Goal: Task Accomplishment & Management: Manage account settings

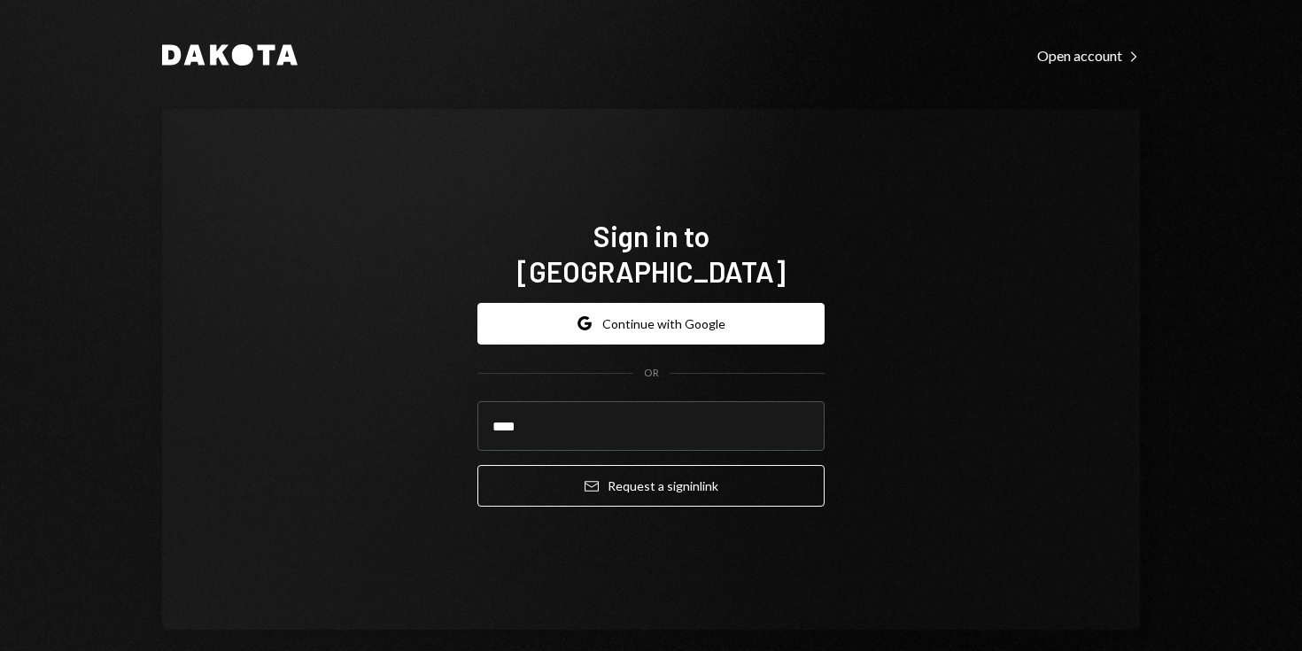
click at [0, 650] on com-1password-button at bounding box center [0, 651] width 0 height 0
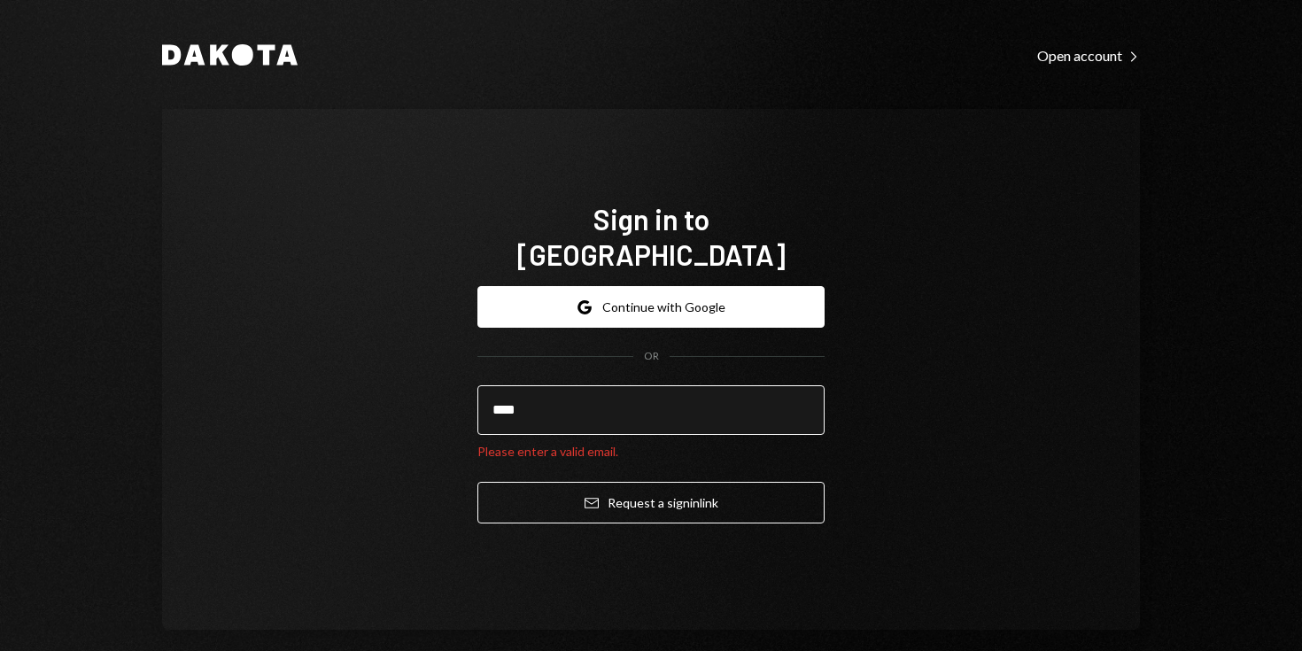
click at [597, 400] on input "****" at bounding box center [651, 410] width 347 height 50
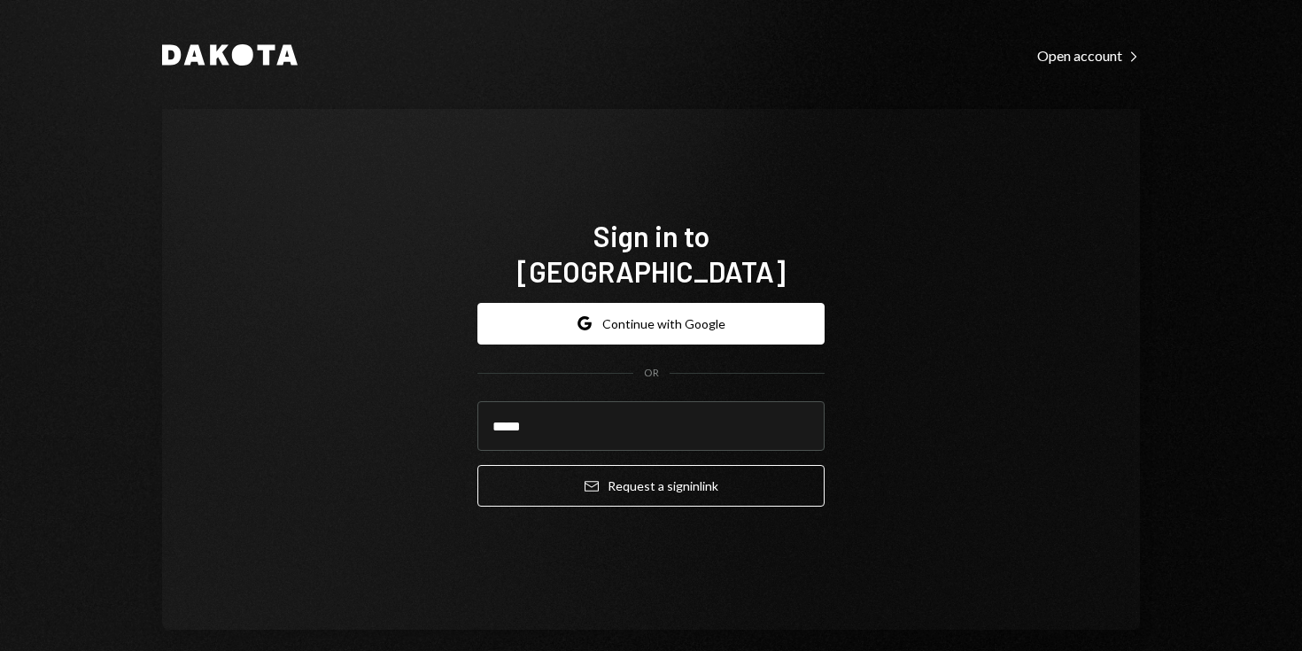
click at [0, 650] on com-1password-button at bounding box center [0, 651] width 0 height 0
type input "**********"
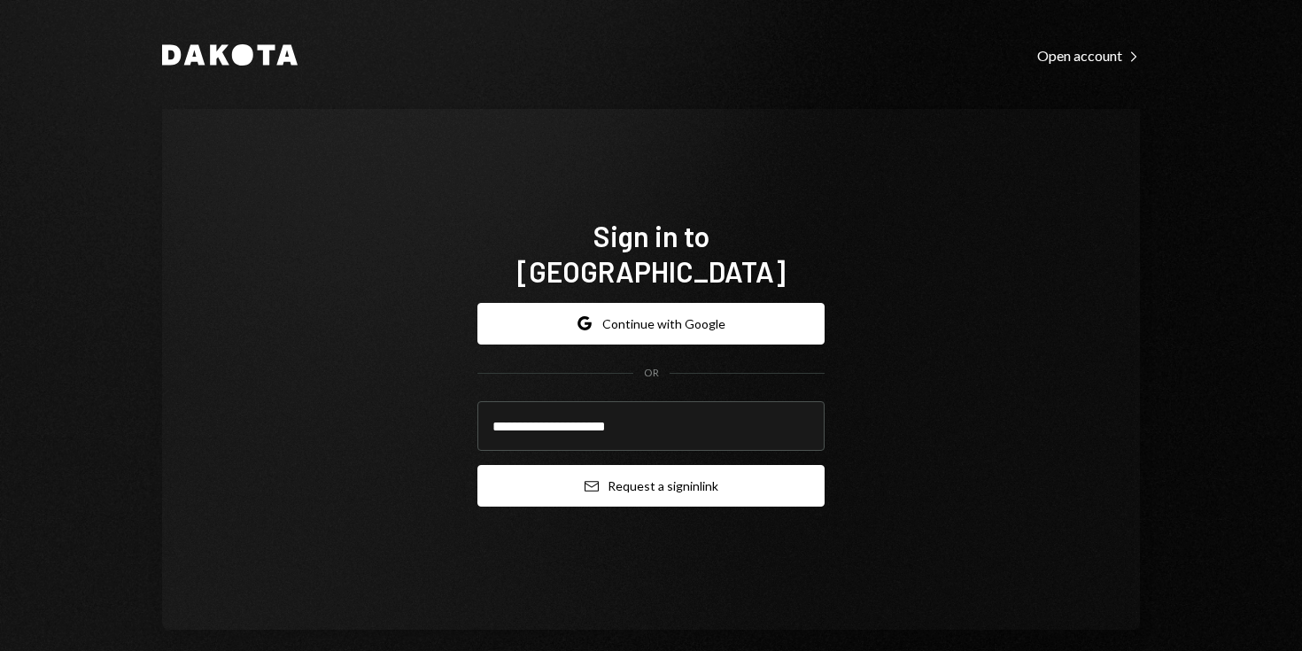
click at [647, 477] on button "Email Request a sign in link" at bounding box center [651, 486] width 347 height 42
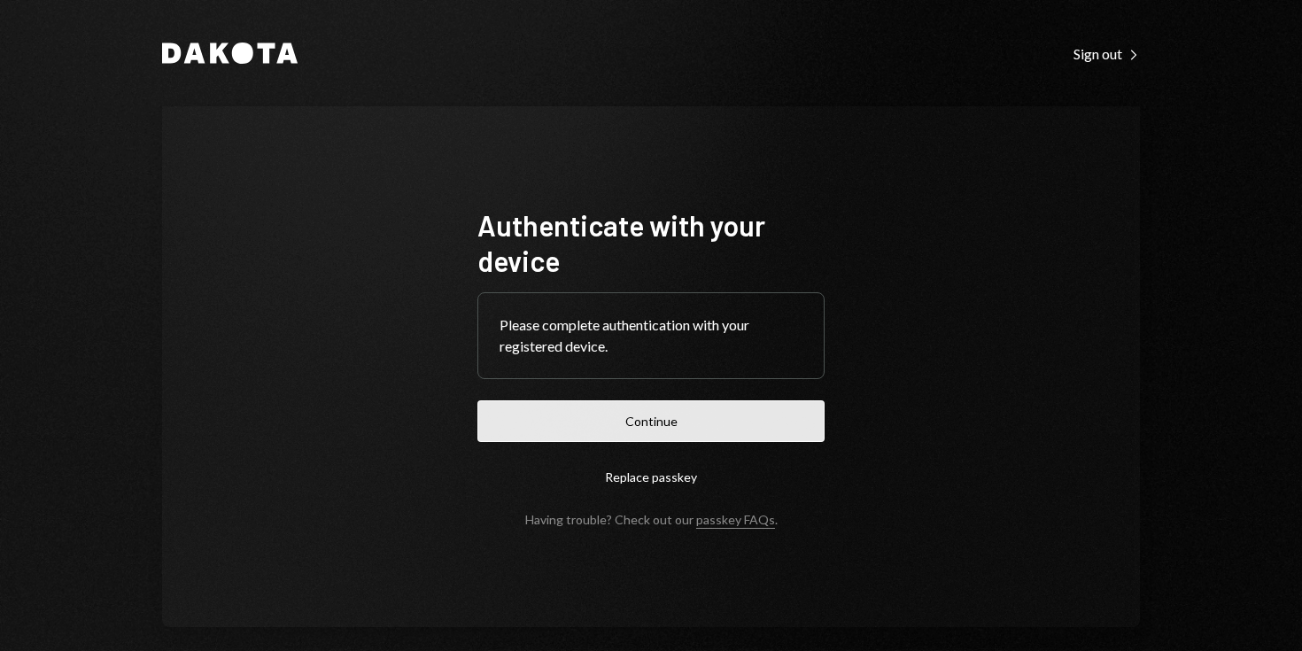
click at [674, 425] on button "Continue" at bounding box center [651, 421] width 347 height 42
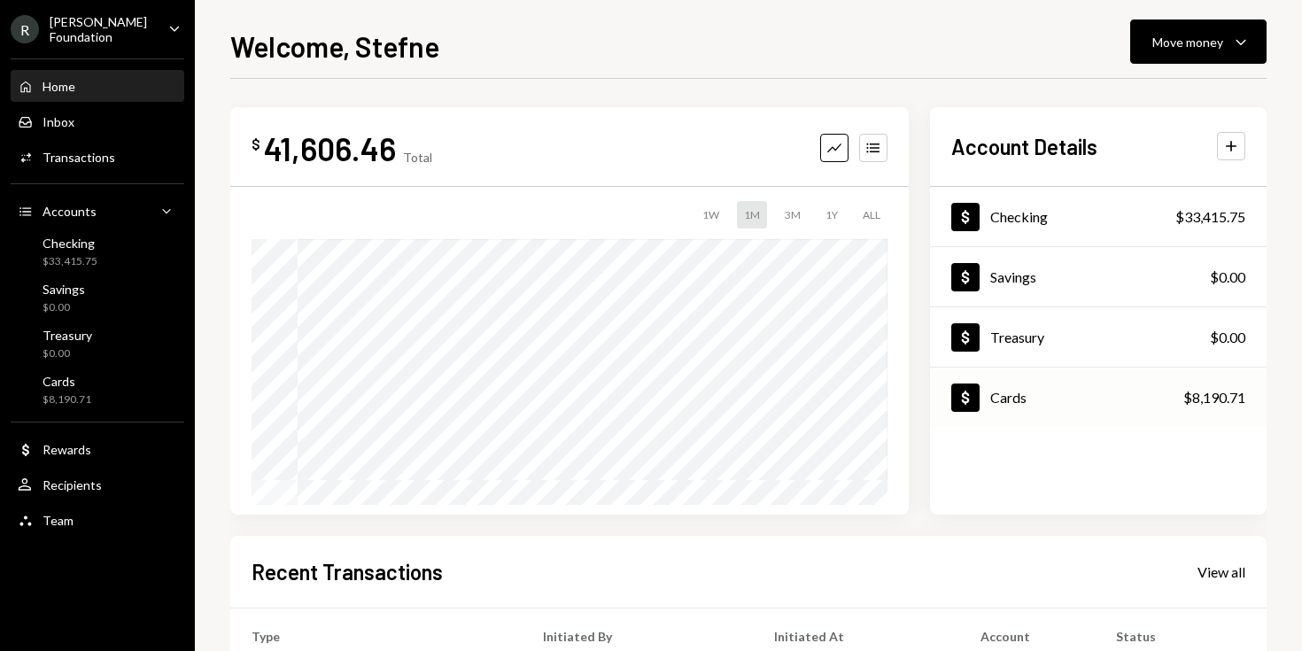
click at [1173, 396] on div "Dollar Cards $8,190.71" at bounding box center [1098, 398] width 337 height 58
click at [1231, 569] on div "View all" at bounding box center [1222, 572] width 48 height 18
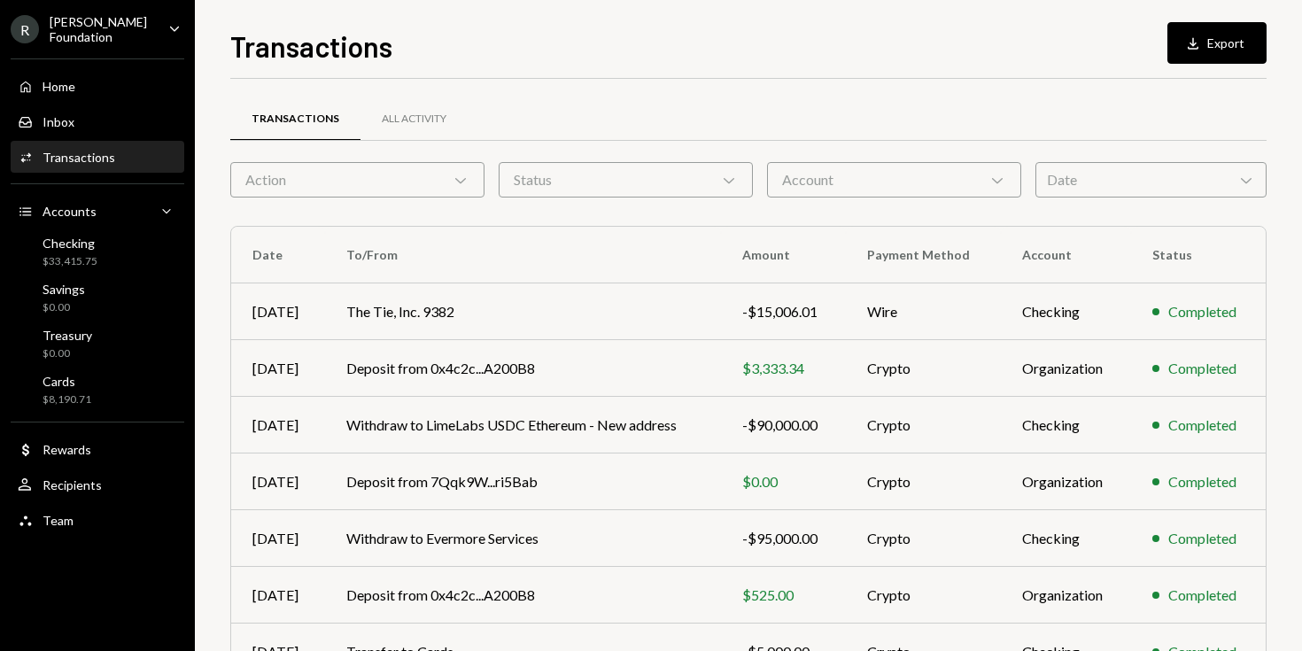
click at [433, 169] on div "Action Chevron Down" at bounding box center [357, 179] width 254 height 35
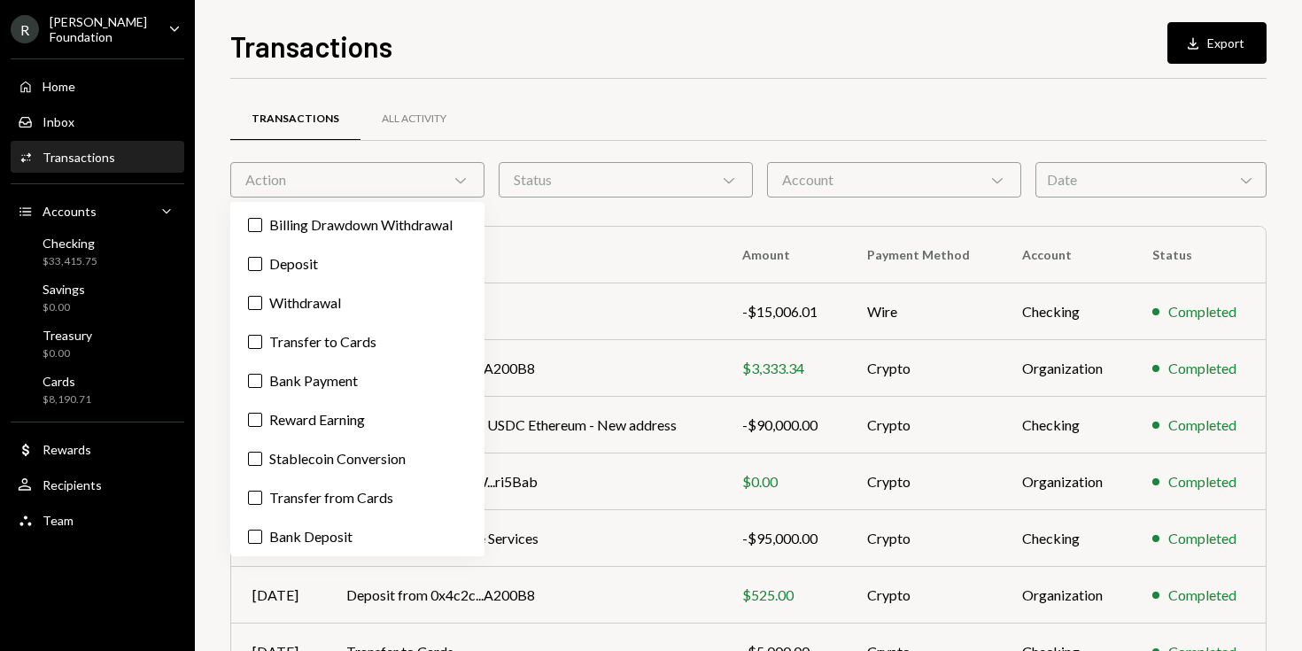
click at [1084, 176] on div "Date Chevron Down" at bounding box center [1151, 179] width 231 height 35
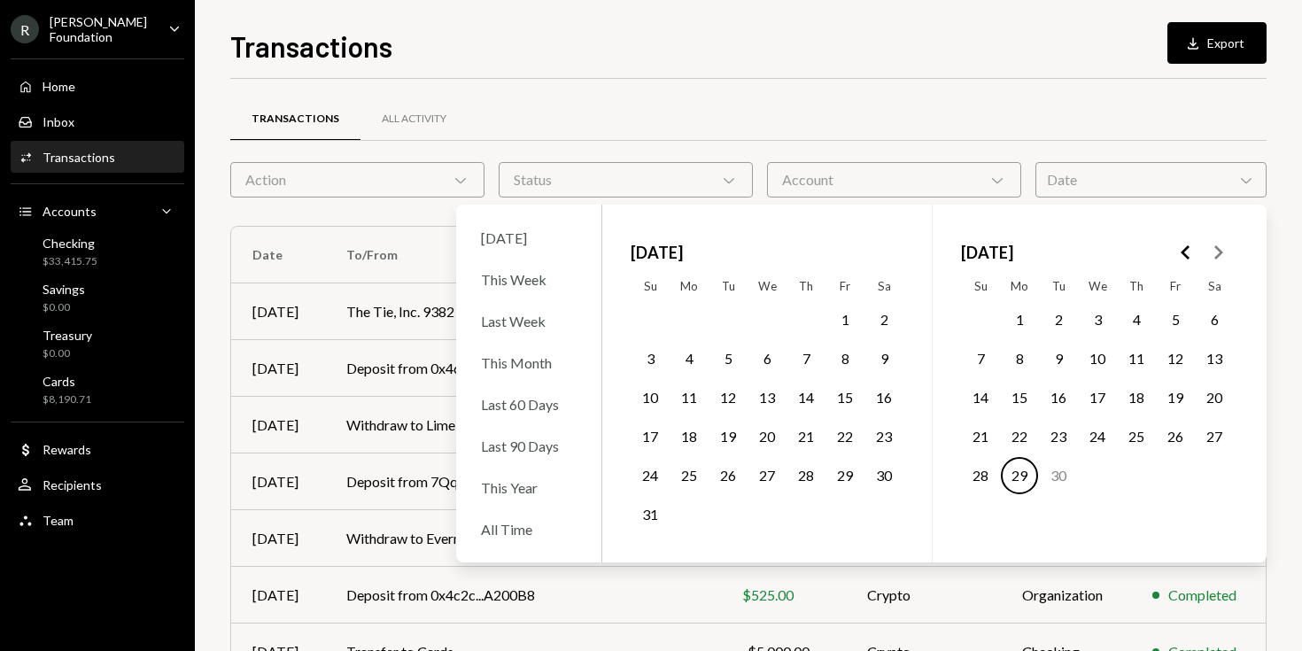
click at [954, 174] on div "Account Chevron Down" at bounding box center [894, 179] width 254 height 35
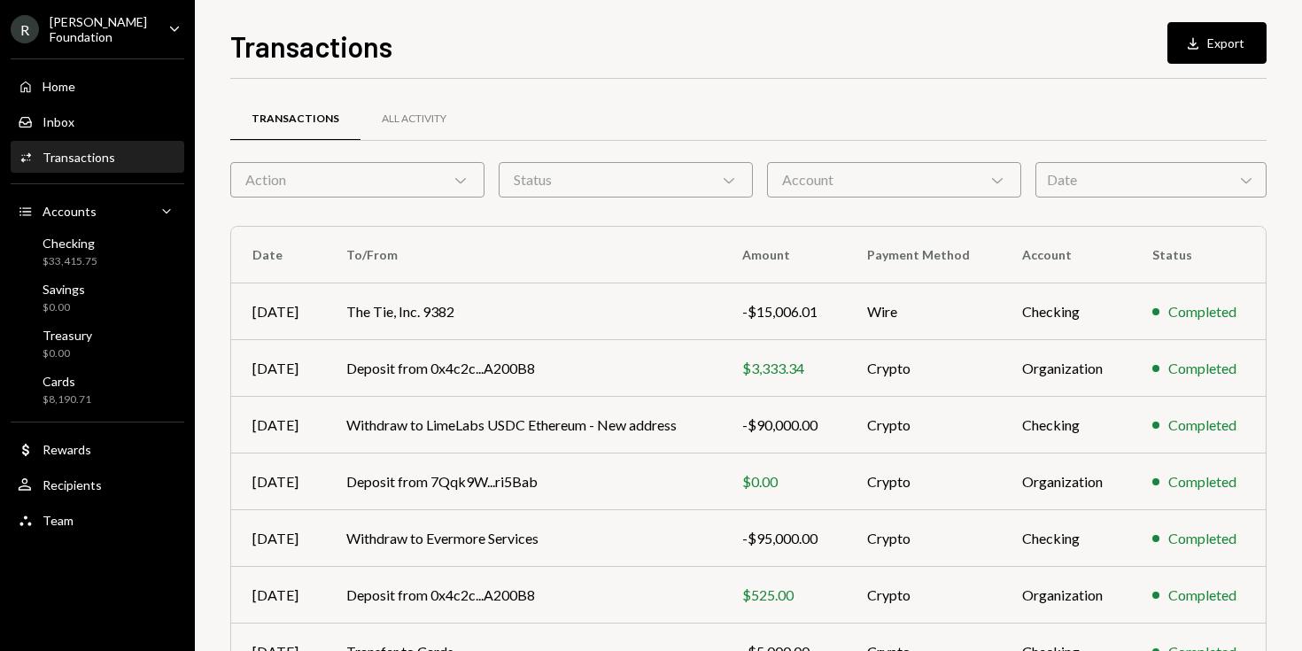
click at [699, 215] on div "Transactions All Activity Action Chevron Down Status Chevron Down Account Chevr…" at bounding box center [748, 516] width 1037 height 818
